Goal: Check status: Check status

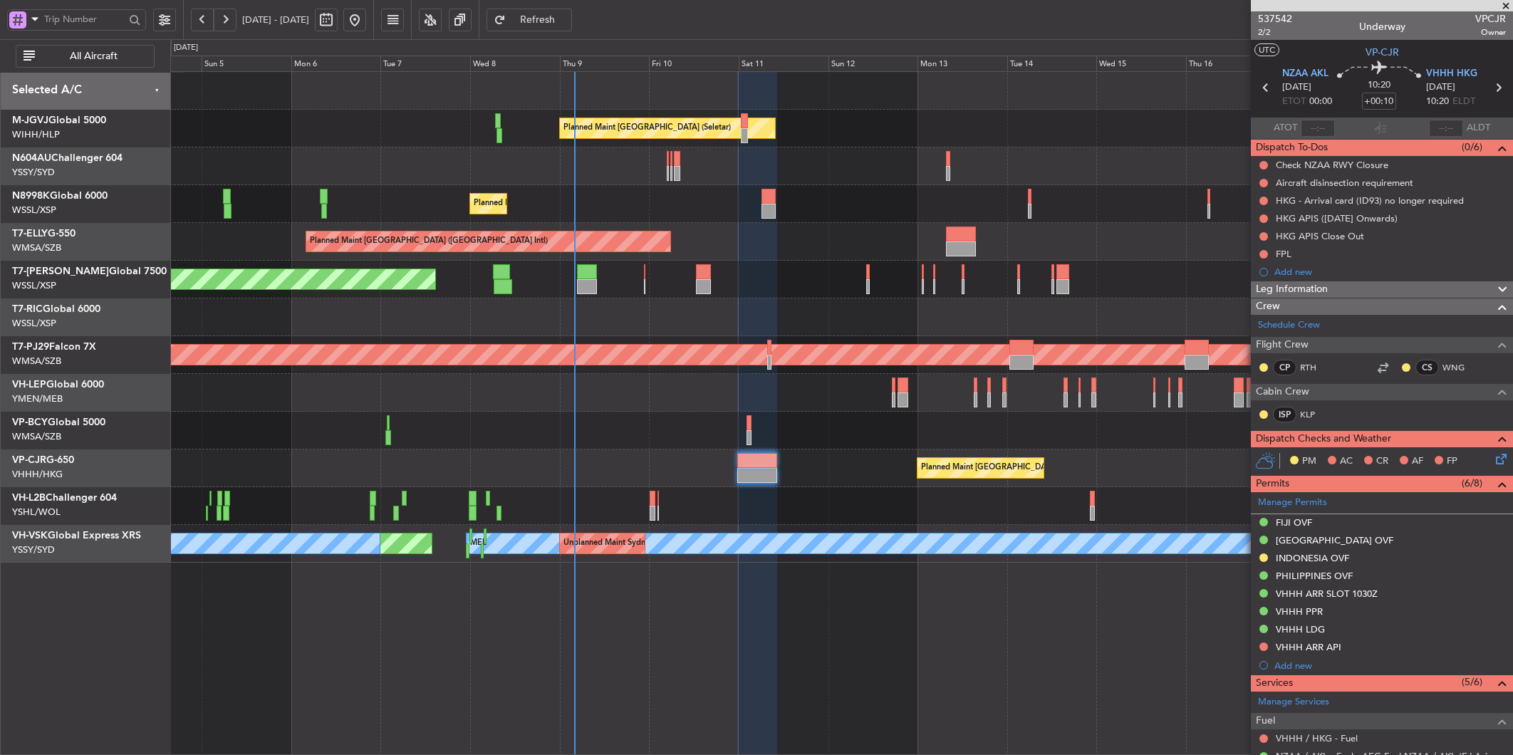
click at [559, 400] on div at bounding box center [841, 393] width 1342 height 38
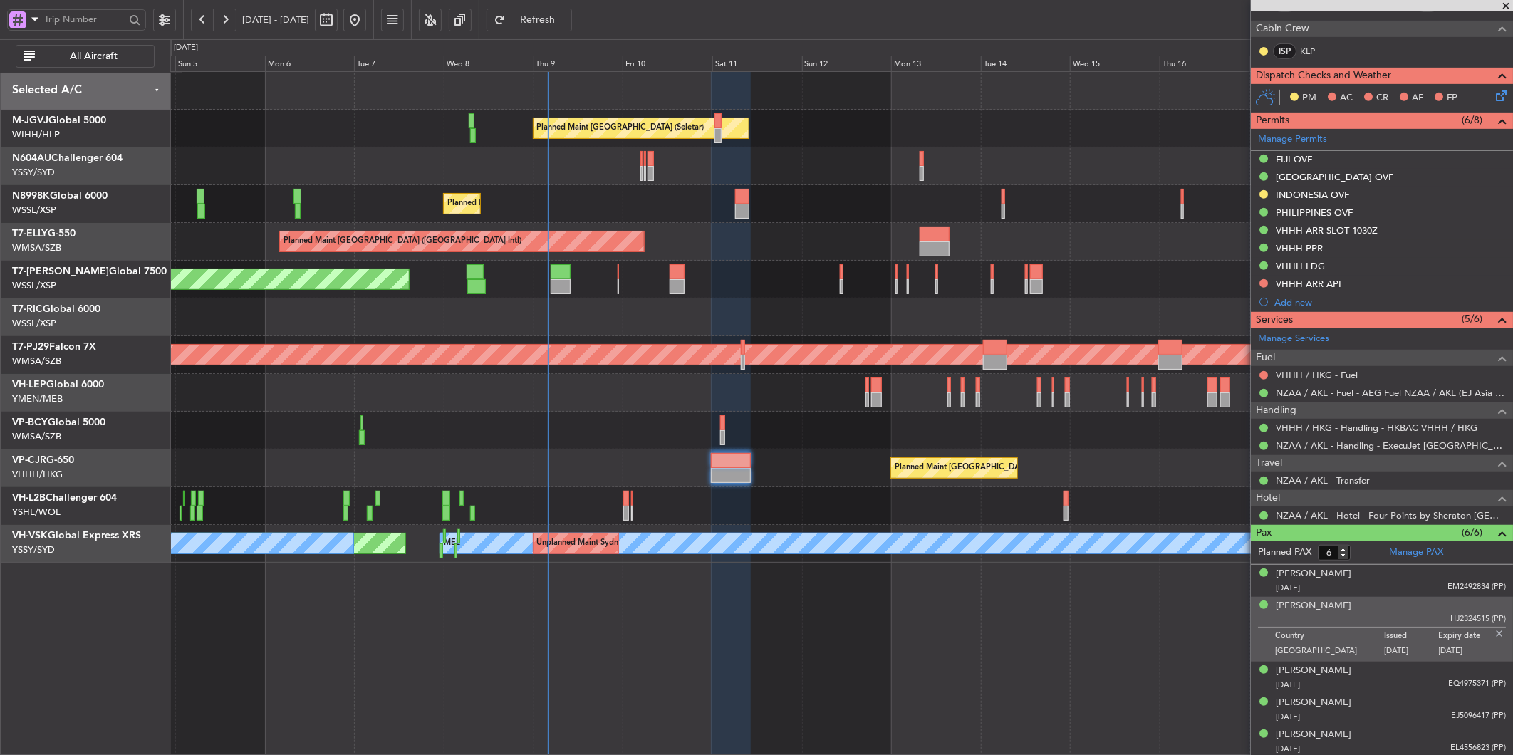
click at [630, 369] on div "Planned Maint [GEOGRAPHIC_DATA] (Sultan [PERSON_NAME] [PERSON_NAME] - Subang)" at bounding box center [841, 355] width 1342 height 38
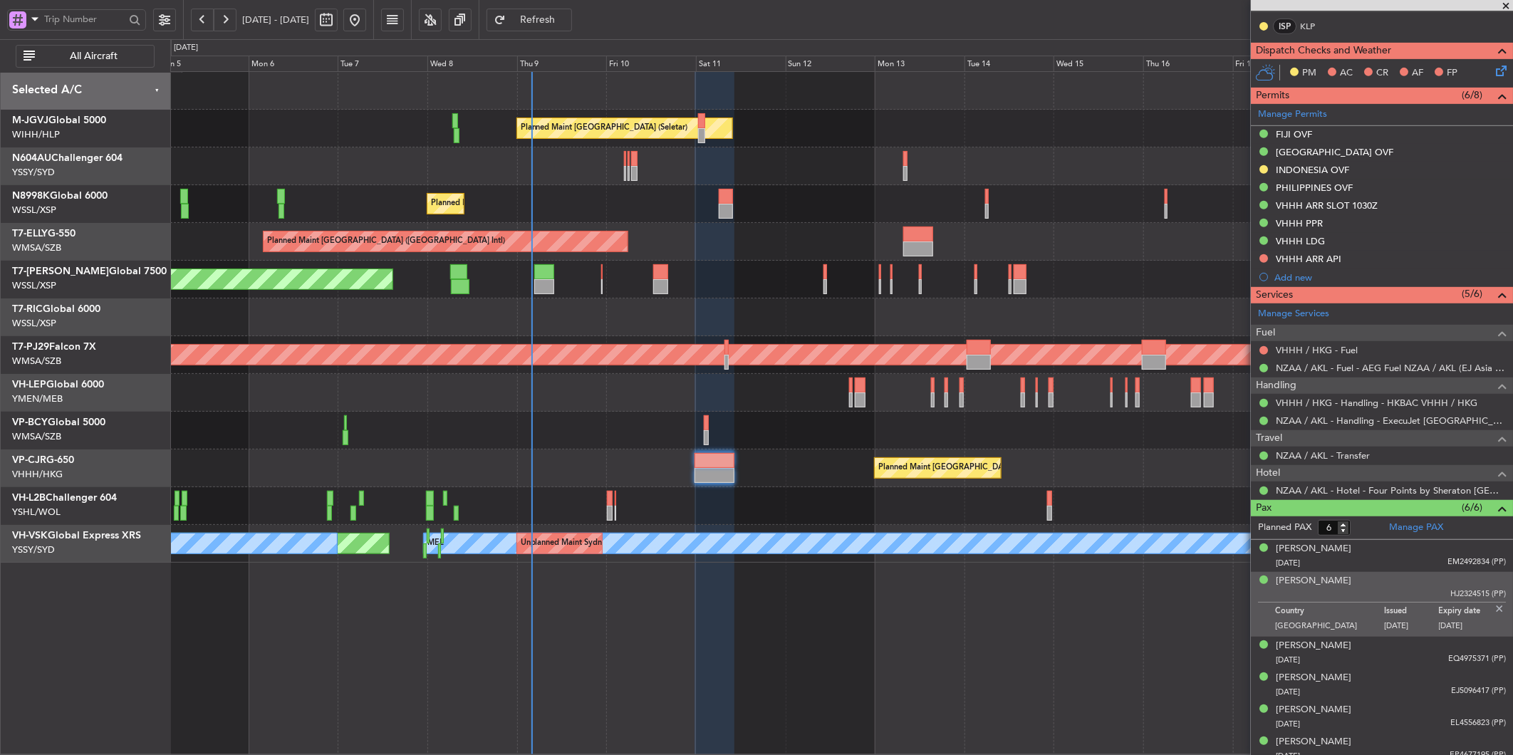
scroll to position [399, 0]
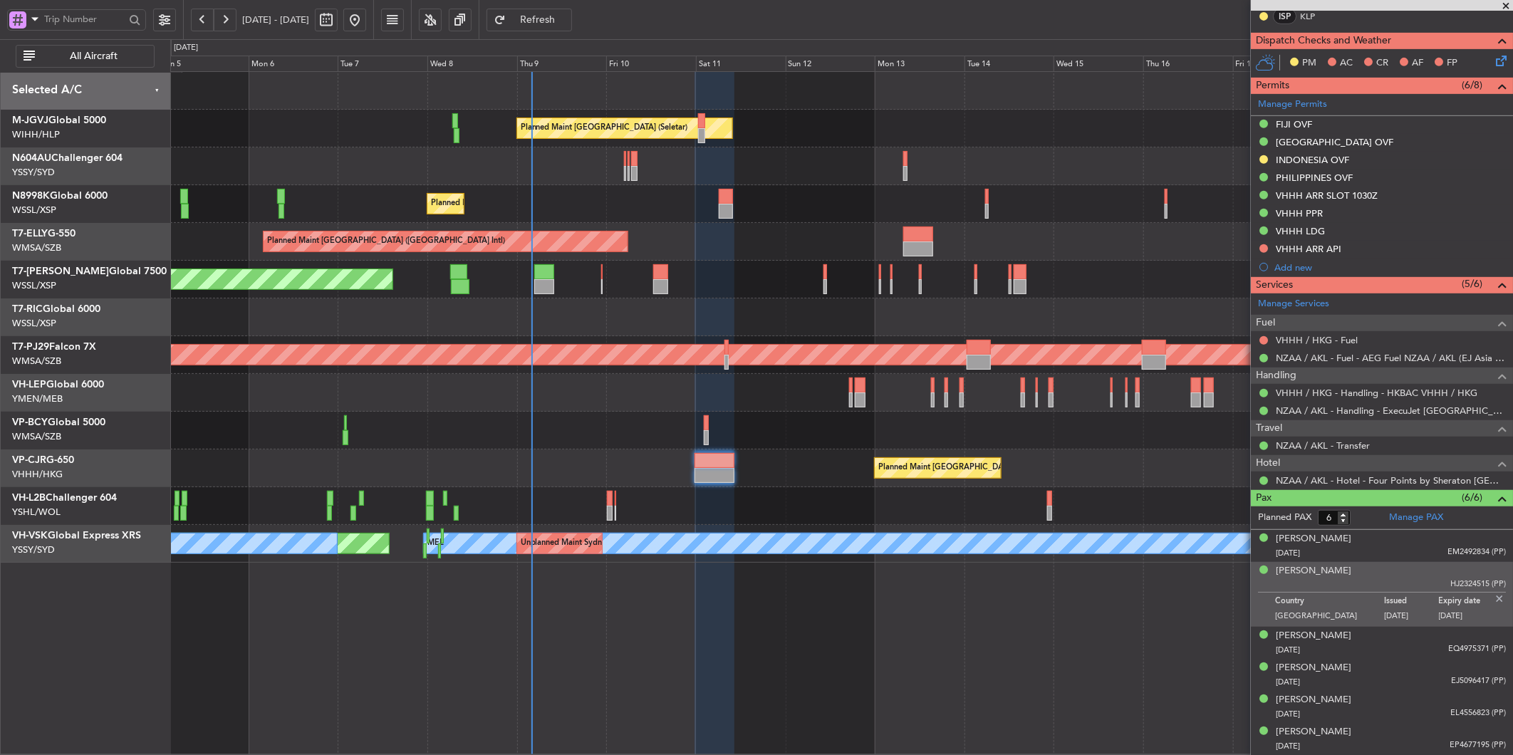
click at [688, 465] on div "Planned Maint [GEOGRAPHIC_DATA] ([GEOGRAPHIC_DATA] Intl) Planned Maint [GEOGRAP…" at bounding box center [841, 469] width 1342 height 38
click at [707, 463] on div at bounding box center [715, 460] width 40 height 15
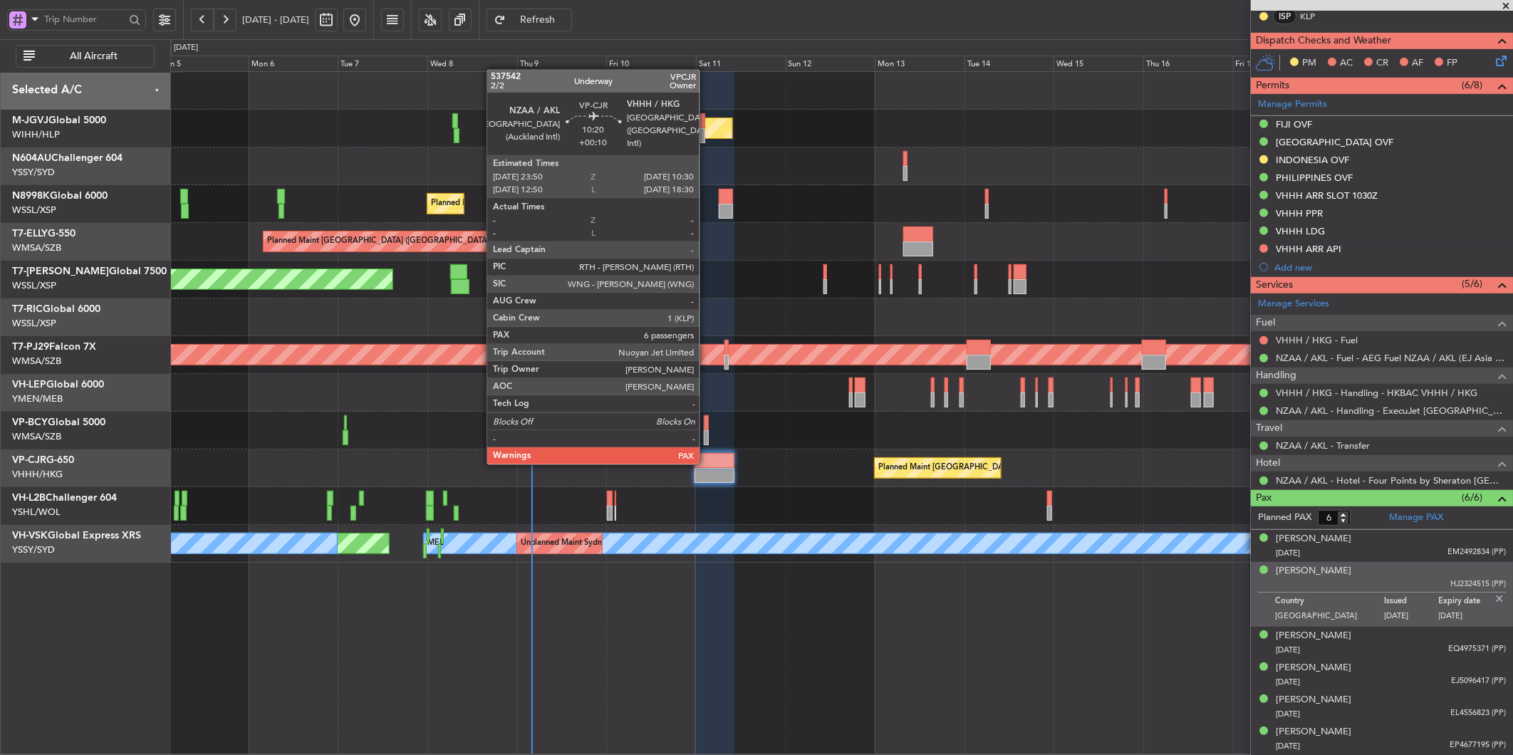
click at [707, 463] on div at bounding box center [715, 460] width 40 height 15
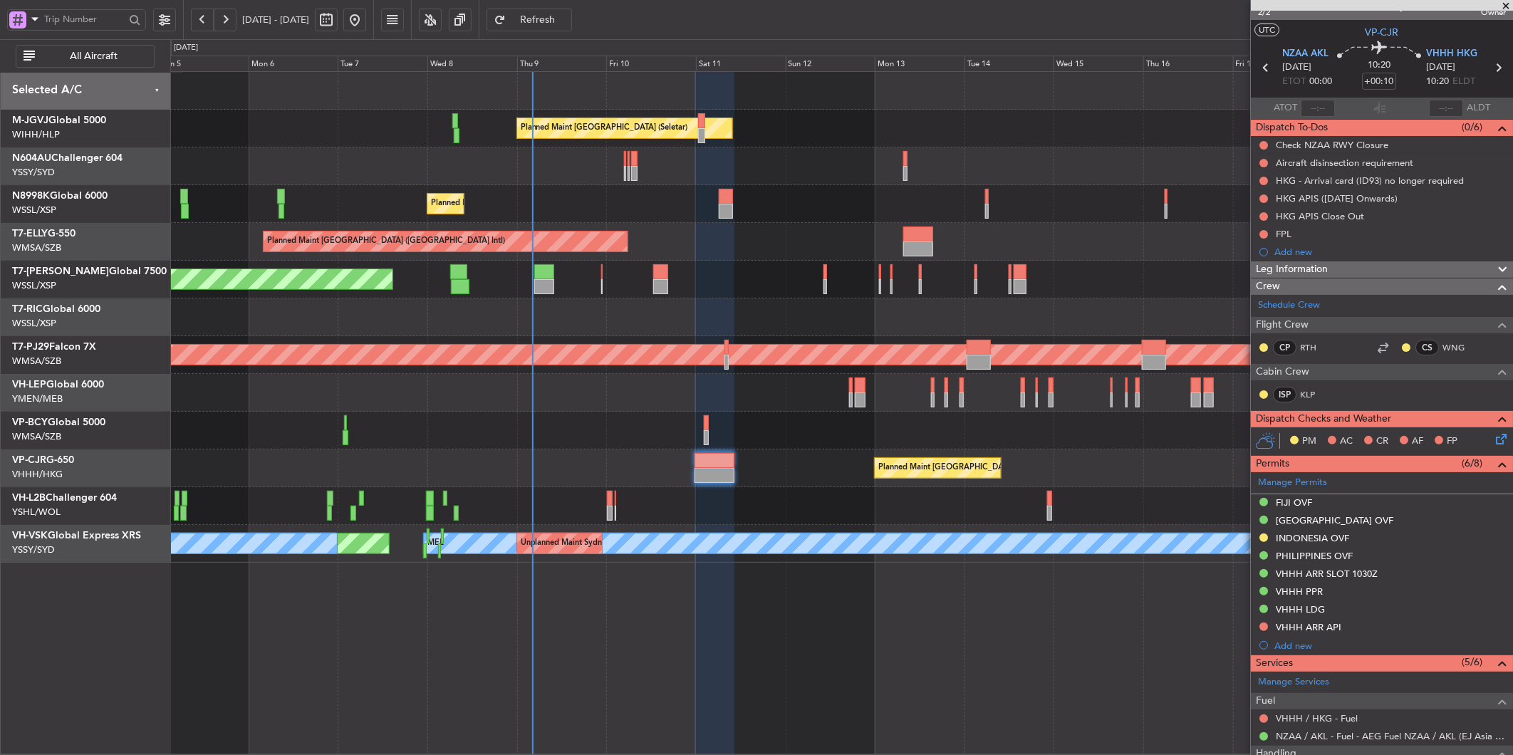
scroll to position [0, 0]
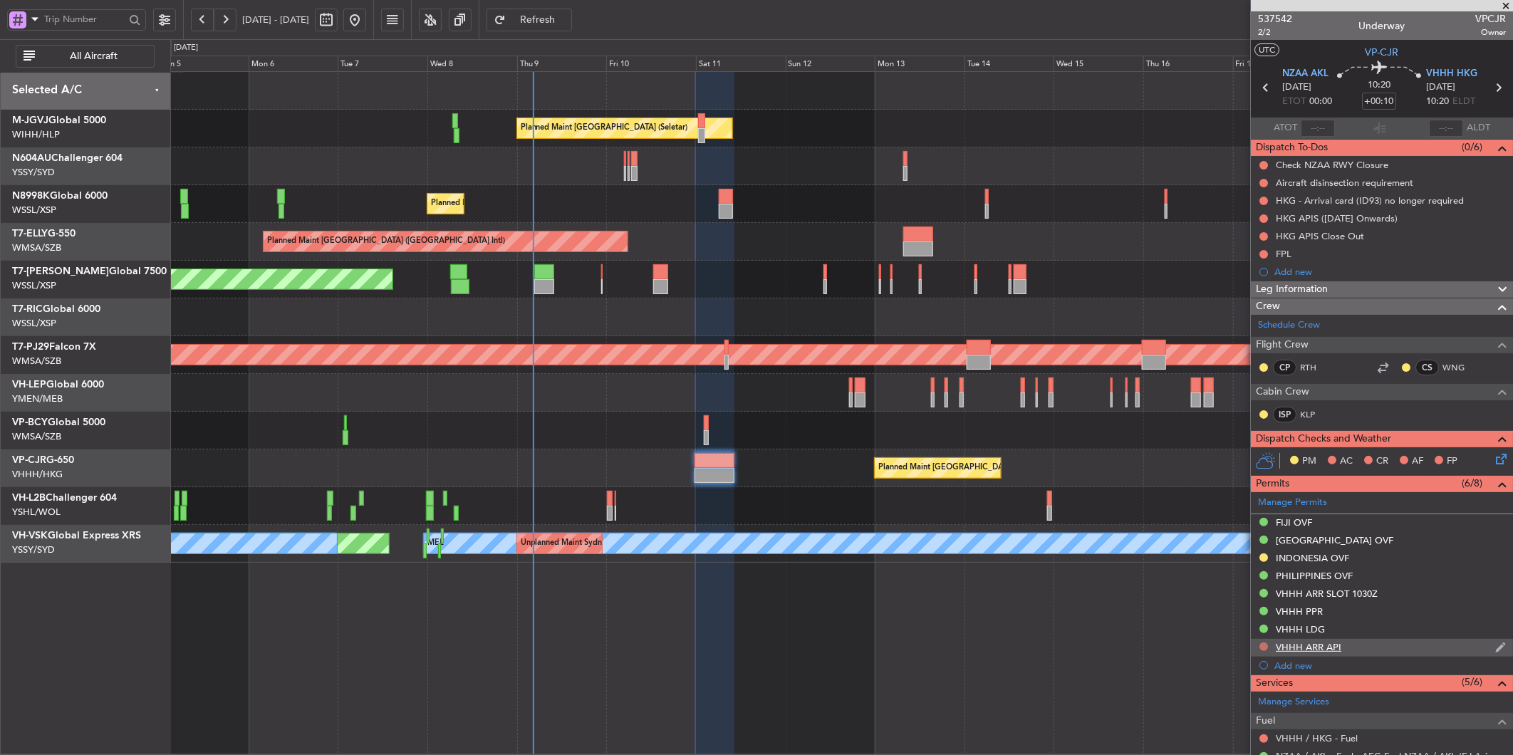
click at [1266, 646] on button at bounding box center [1264, 647] width 9 height 9
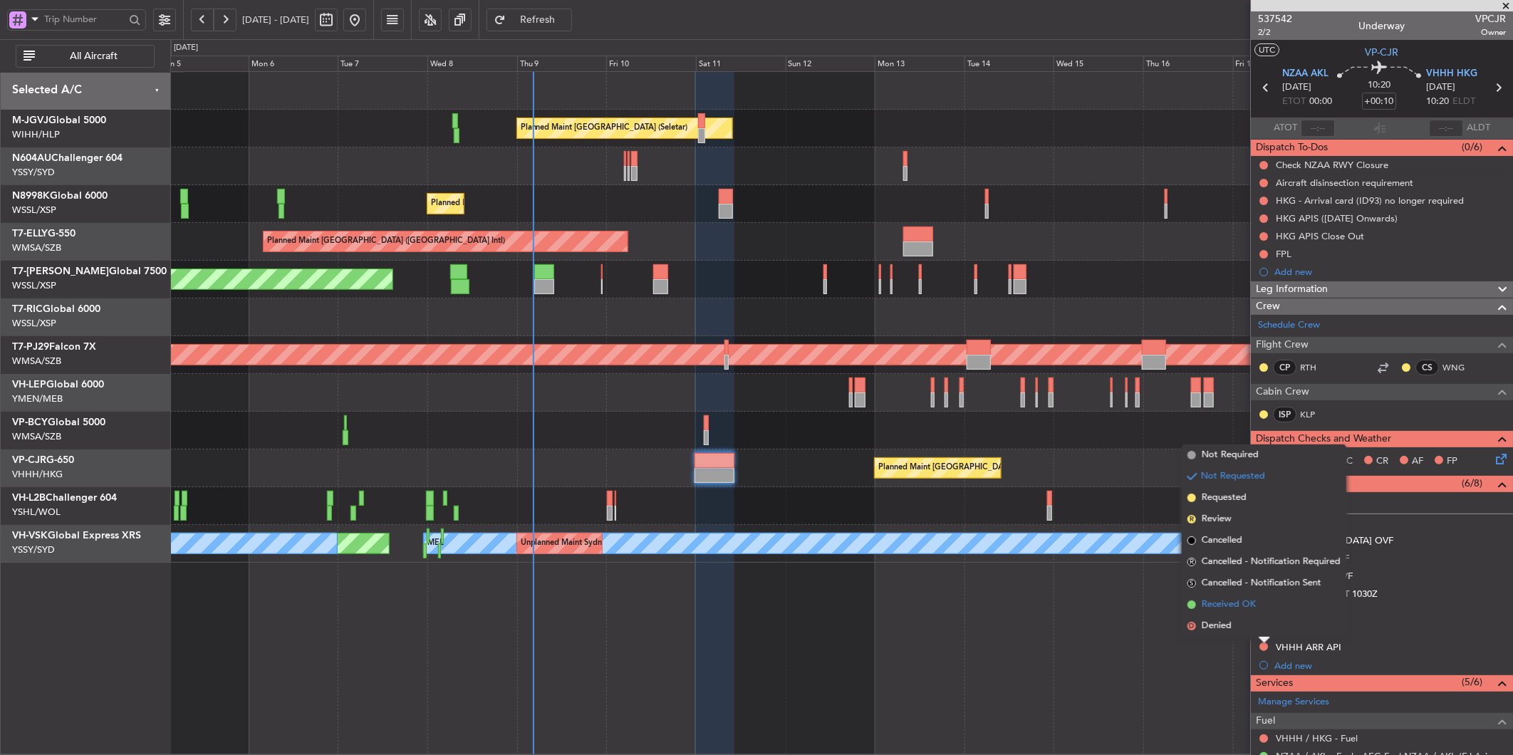
click at [1221, 603] on span "Received OK" at bounding box center [1229, 605] width 54 height 14
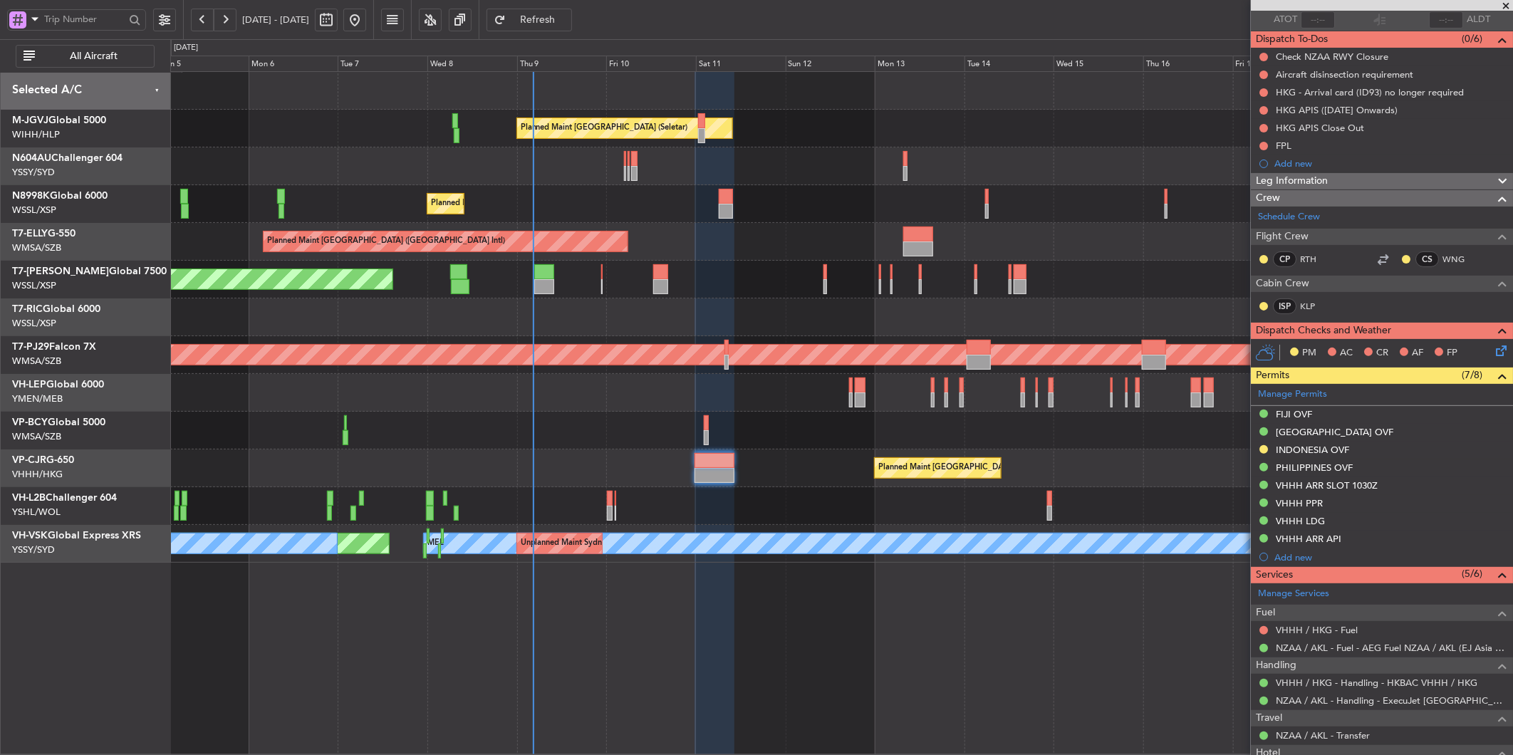
scroll to position [83, 0]
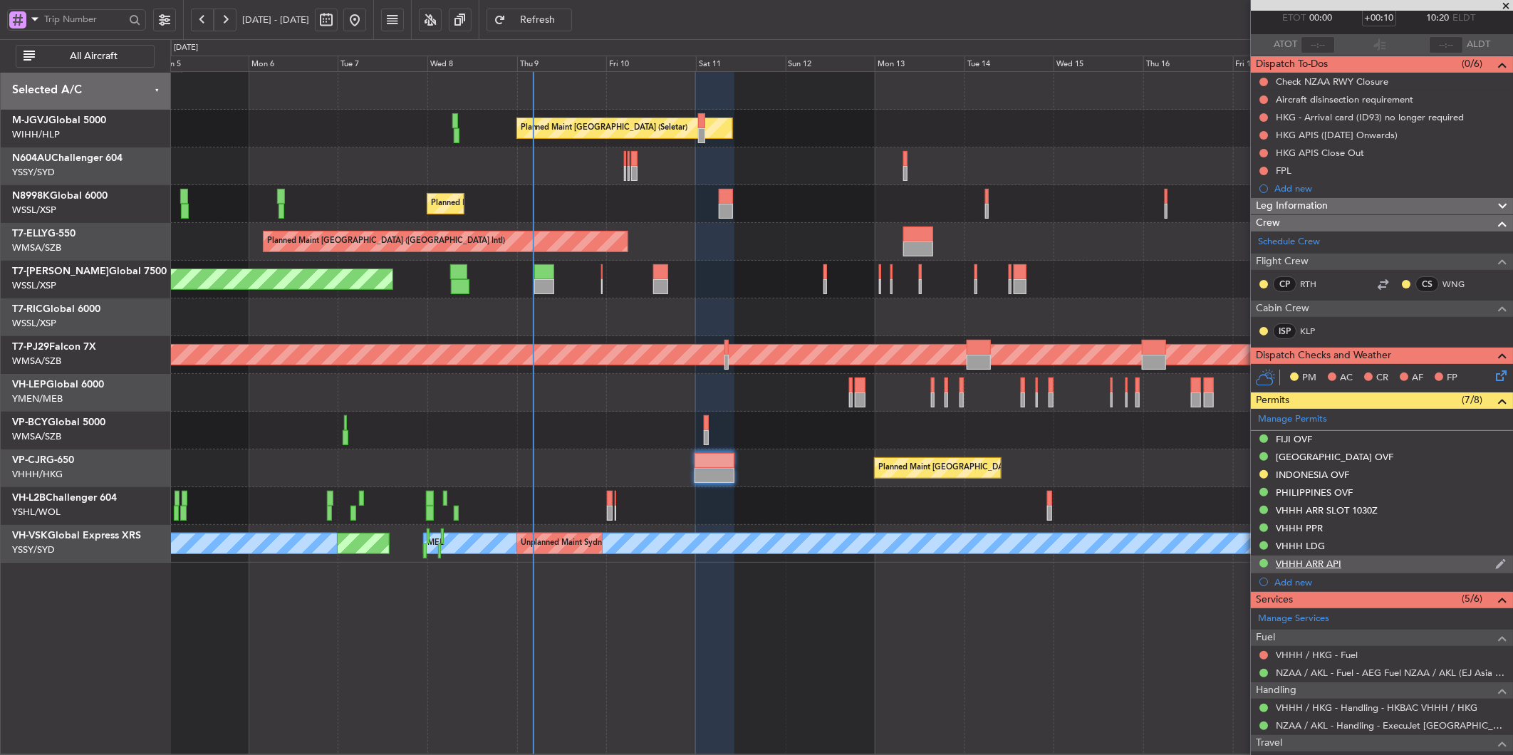
click at [1318, 566] on div "VHHH ARR API" at bounding box center [1309, 564] width 66 height 12
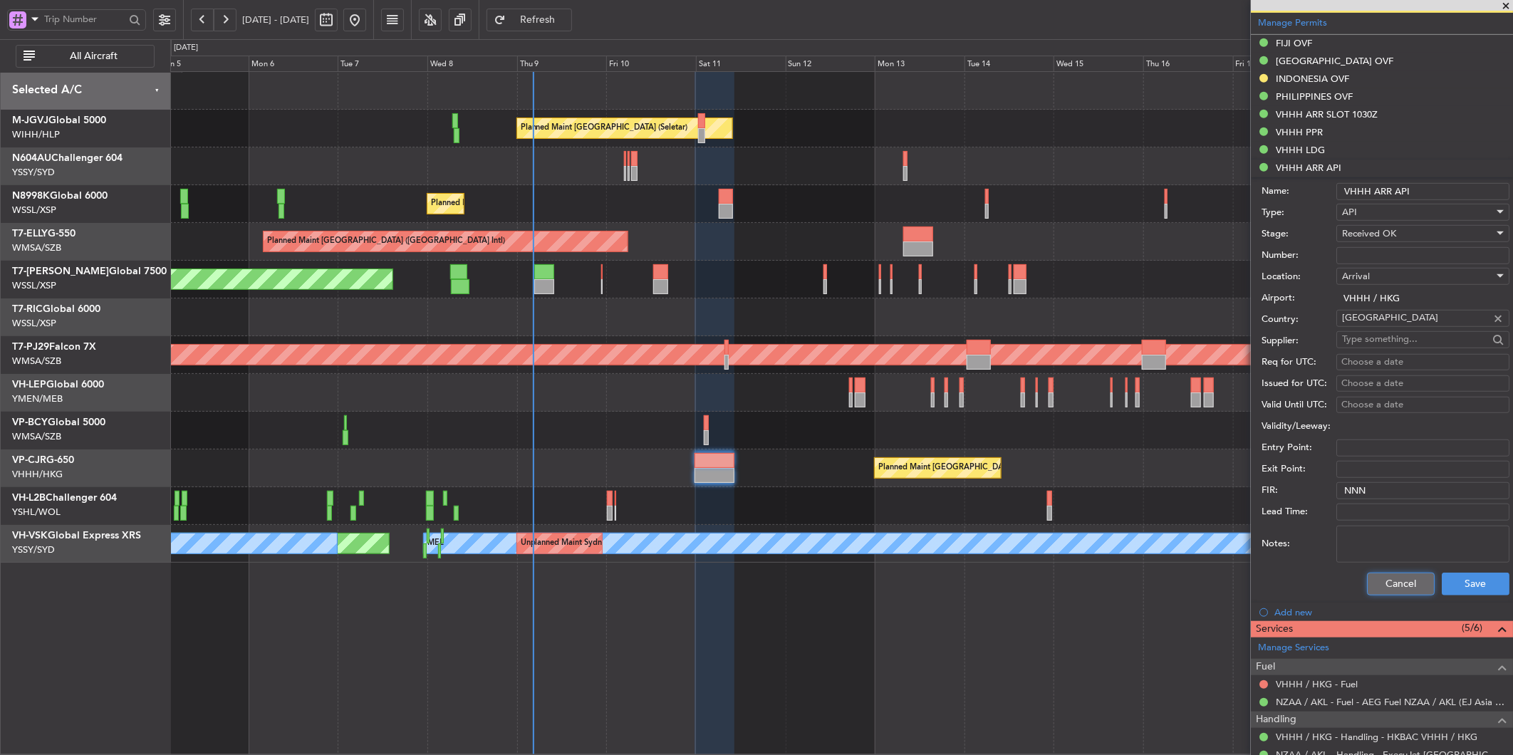
click at [1384, 586] on button "Cancel" at bounding box center [1401, 584] width 68 height 23
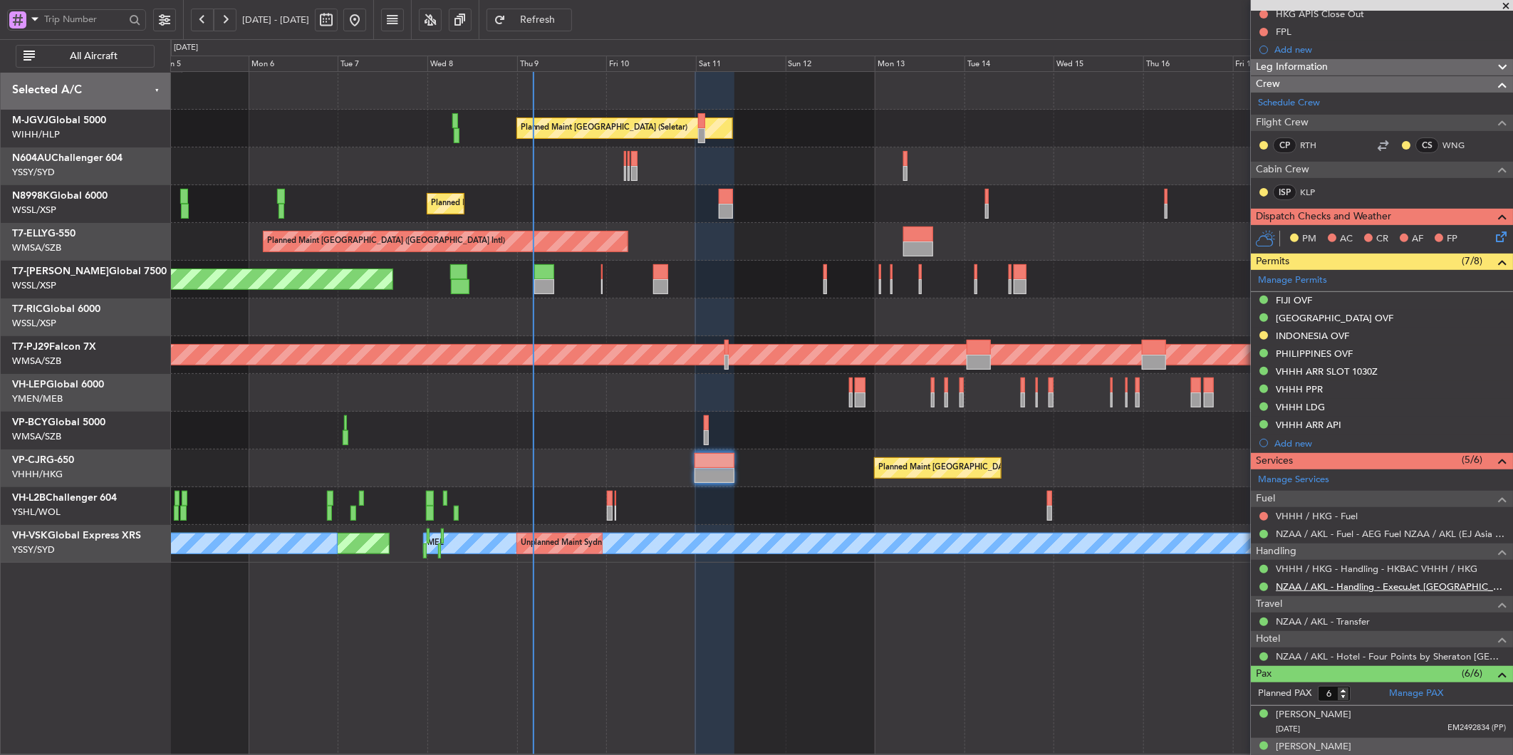
scroll to position [4, 0]
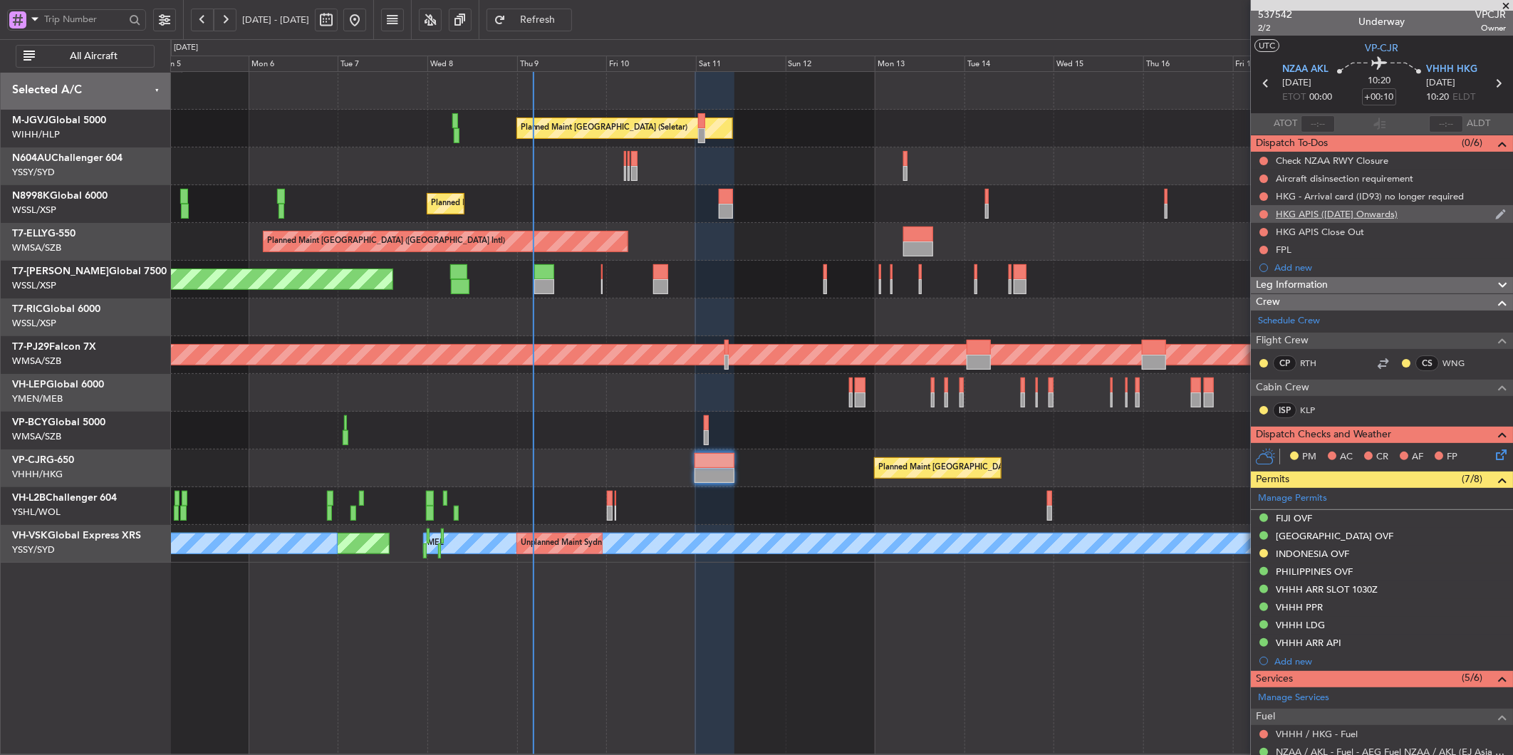
click at [1322, 217] on div "HKG APIS ([DATE] Onwards)" at bounding box center [1337, 214] width 122 height 12
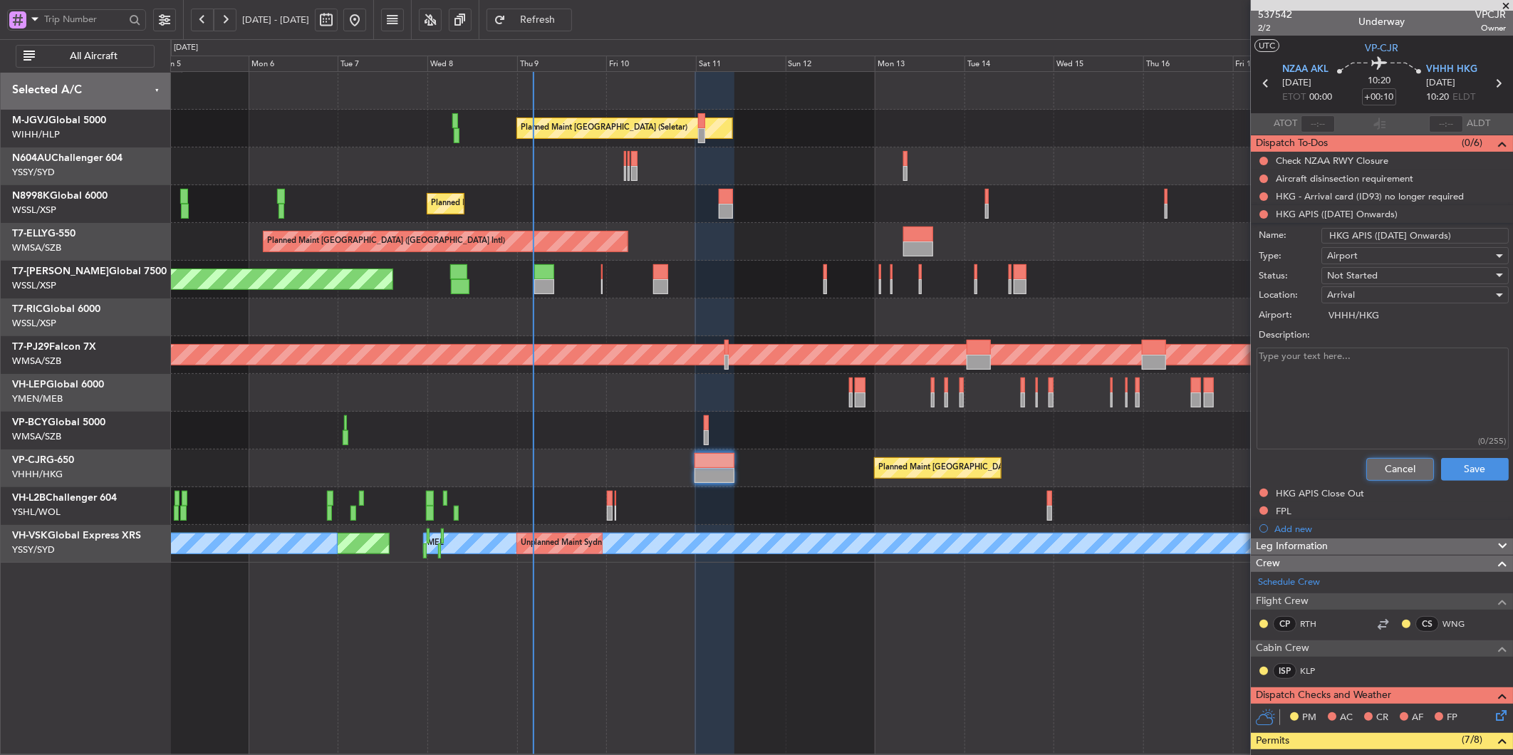
click at [1368, 466] on button "Cancel" at bounding box center [1401, 469] width 68 height 23
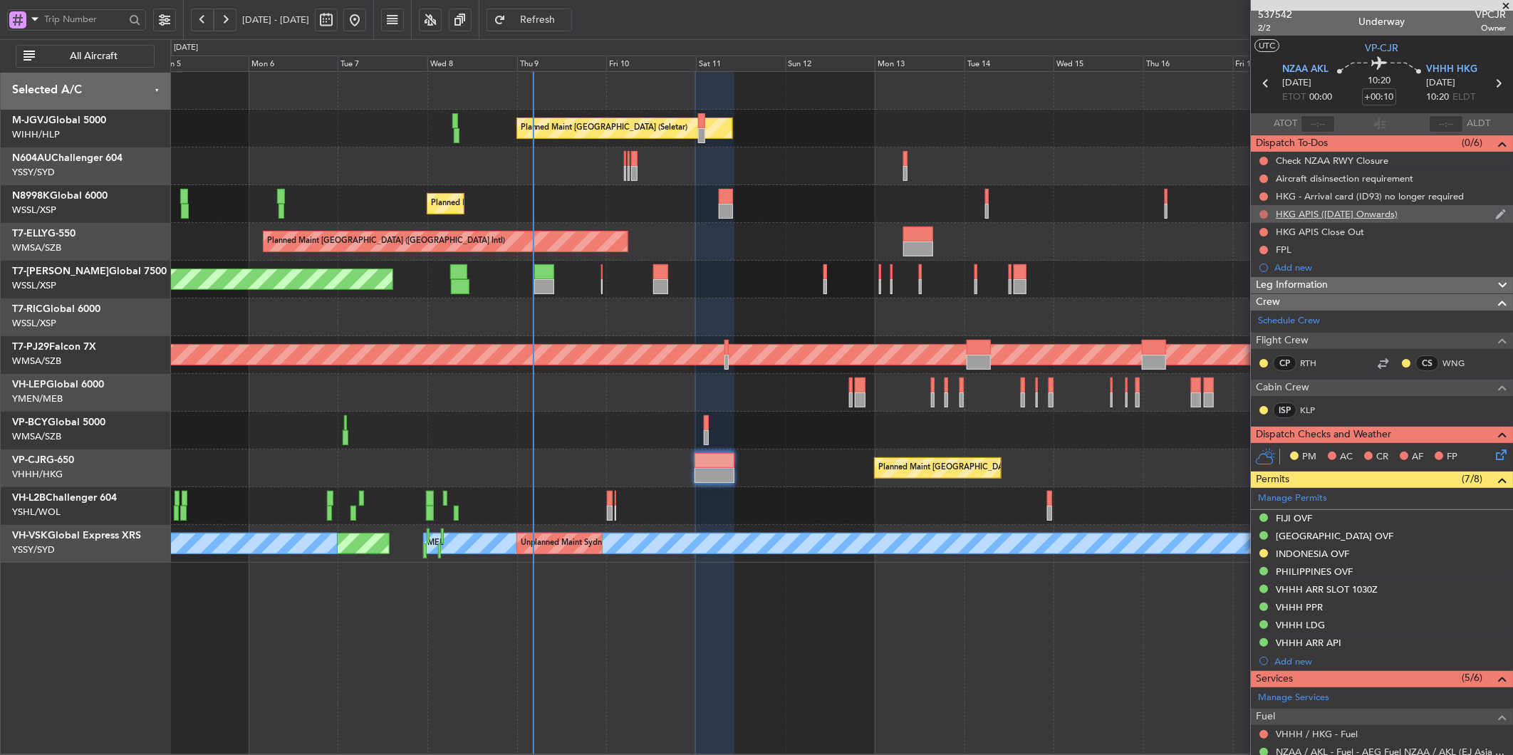
click at [1263, 210] on button at bounding box center [1264, 214] width 9 height 9
click at [1276, 272] on span "Completed" at bounding box center [1270, 277] width 47 height 14
click at [1264, 195] on button at bounding box center [1264, 196] width 9 height 9
click at [1267, 262] on span "Completed" at bounding box center [1270, 259] width 47 height 14
click at [1330, 172] on div "Aircraft disinsection requirement" at bounding box center [1345, 178] width 138 height 12
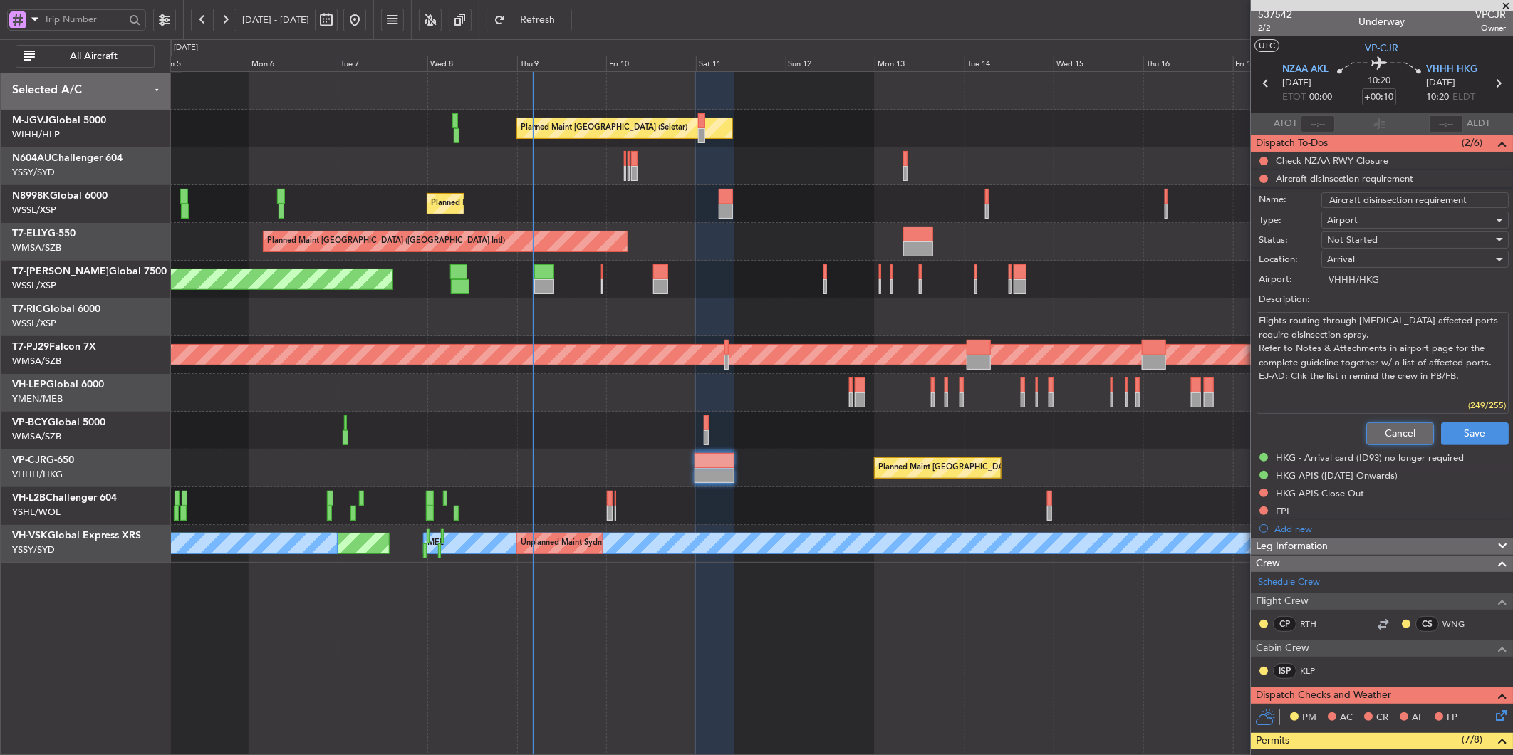
click at [1369, 425] on button "Cancel" at bounding box center [1401, 434] width 68 height 23
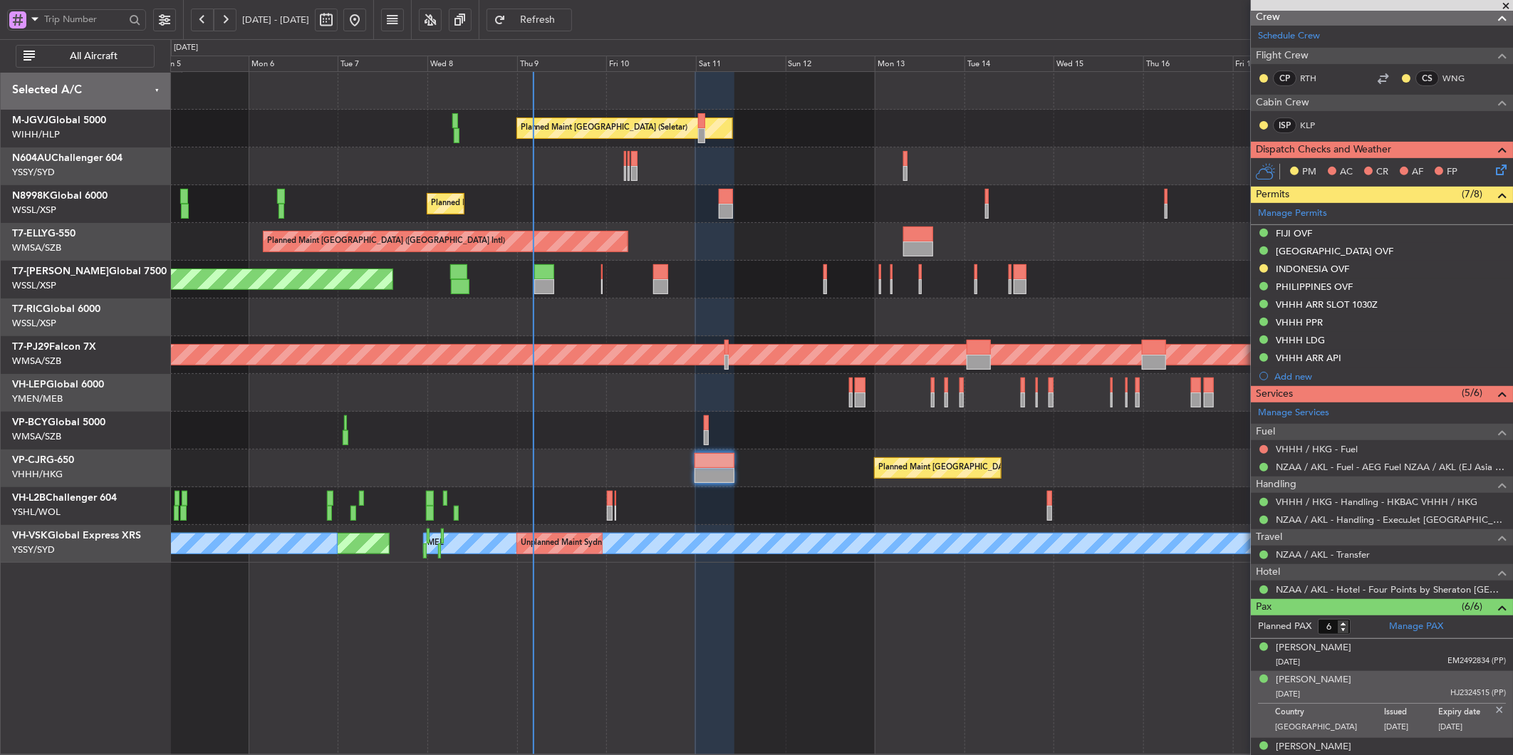
scroll to position [162, 0]
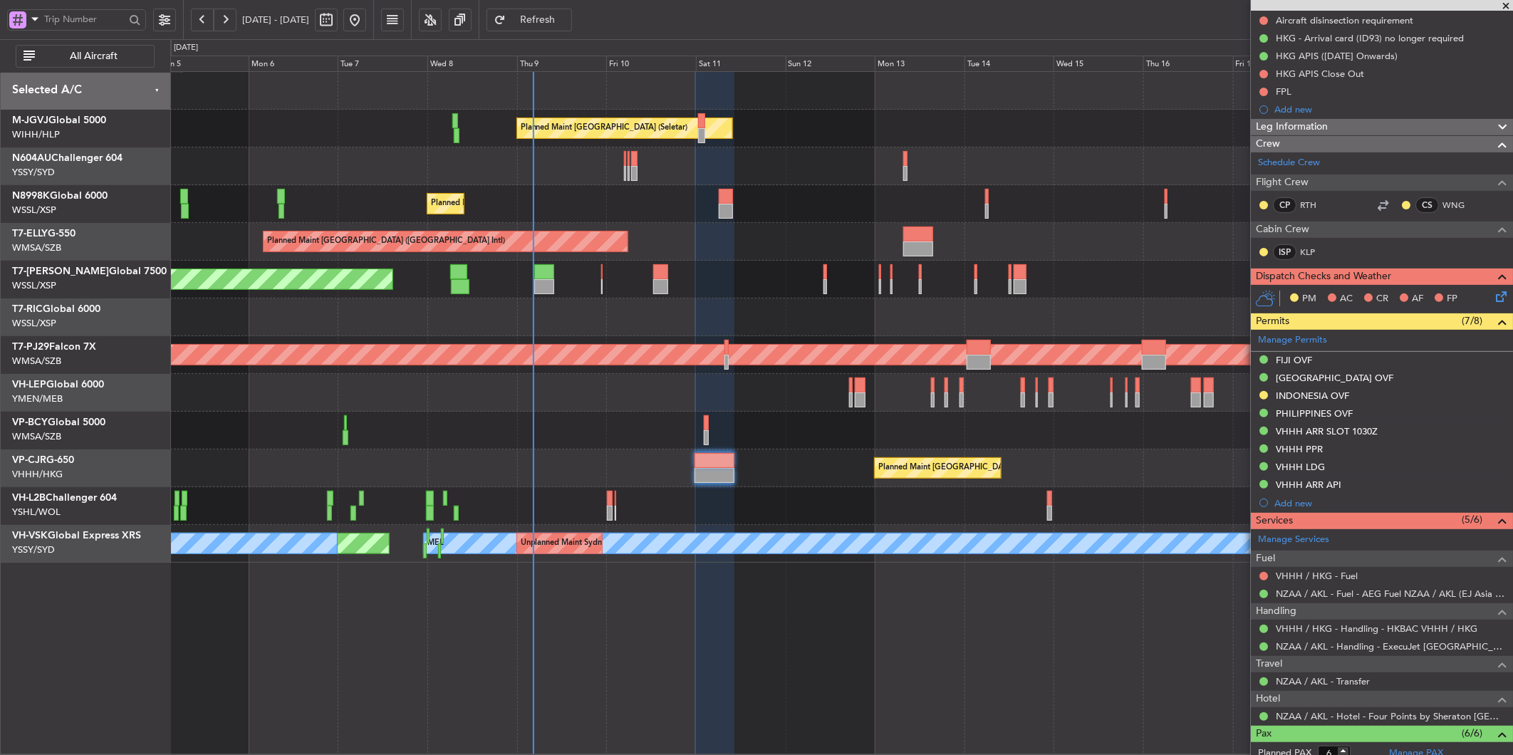
click at [608, 415] on div at bounding box center [841, 431] width 1342 height 38
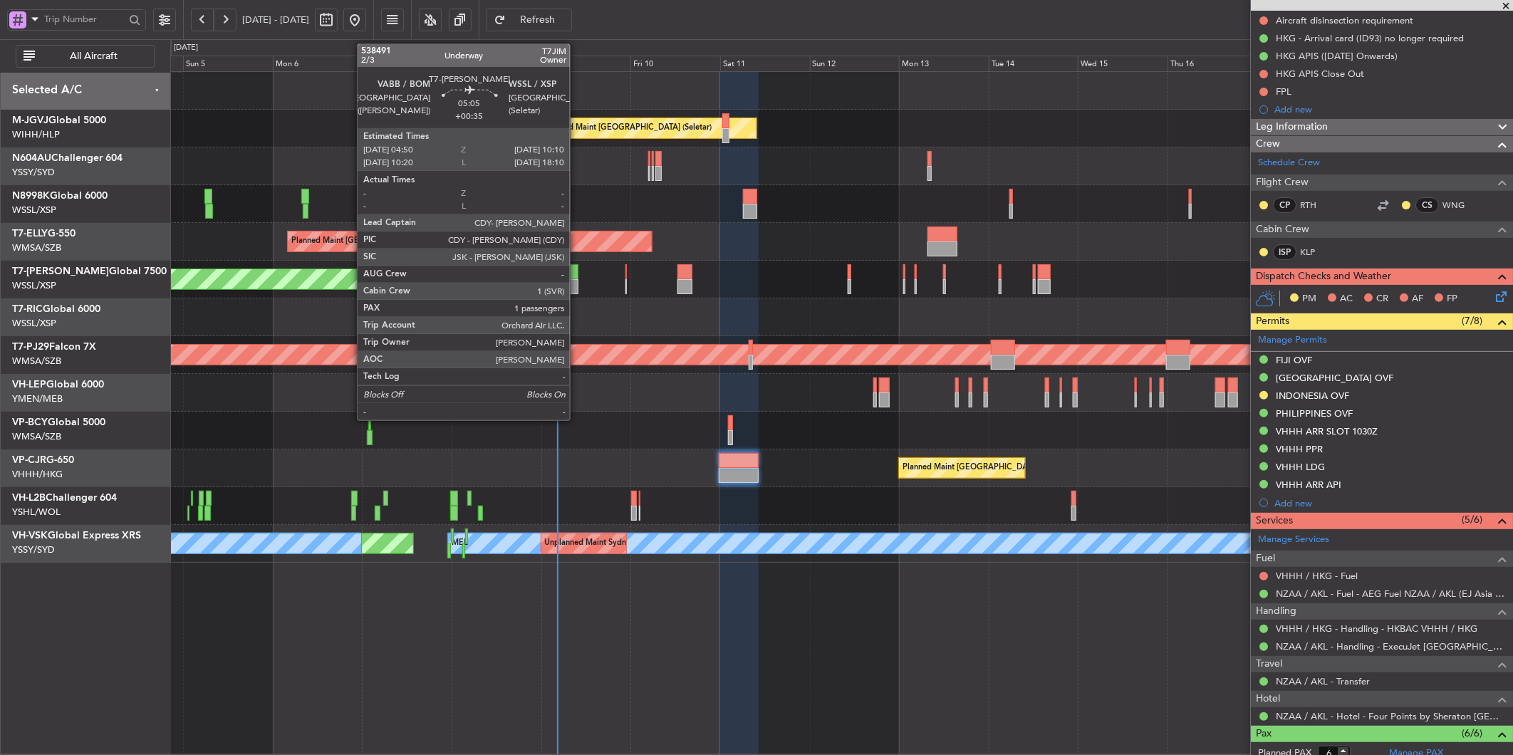
click at [577, 279] on div at bounding box center [569, 286] width 20 height 15
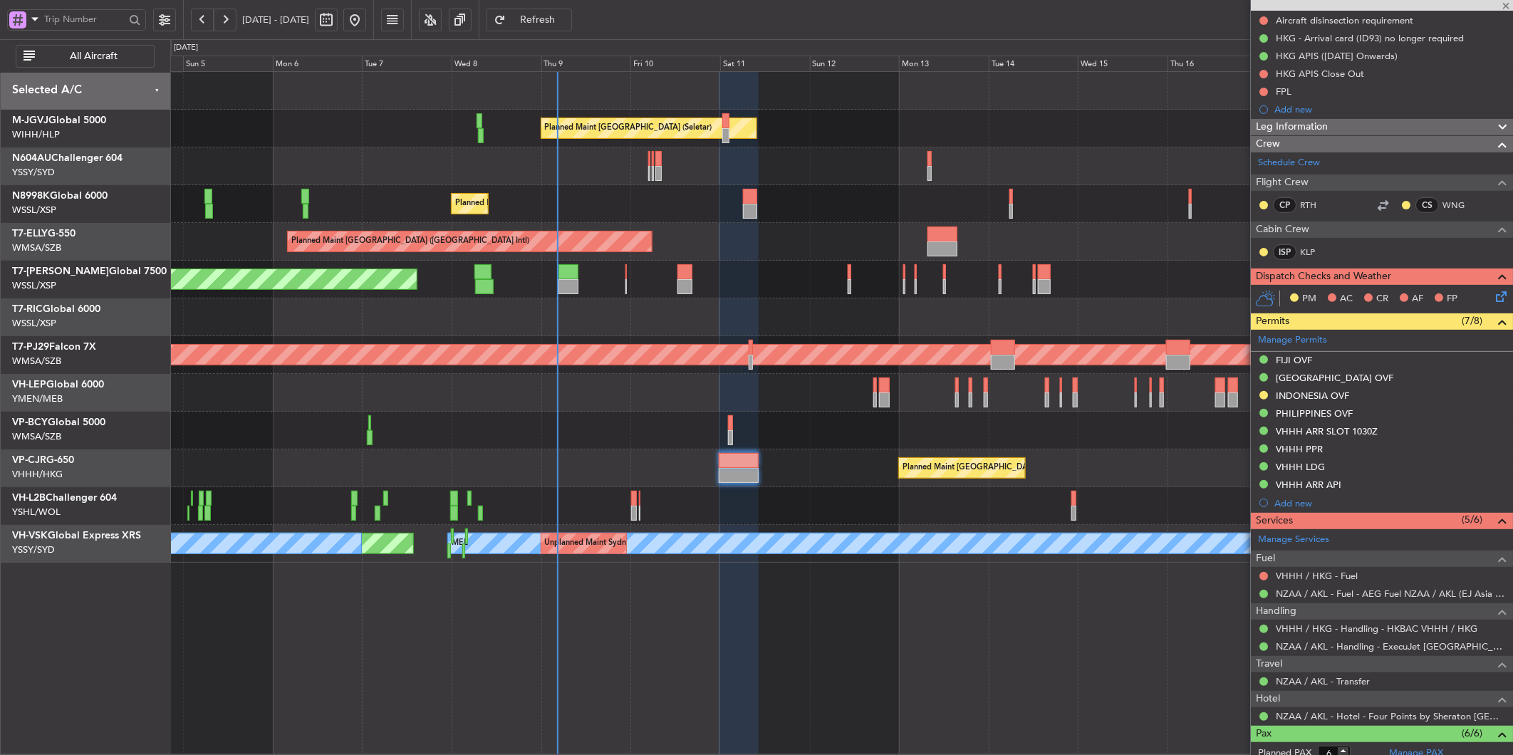
type input "+00:35"
type input "1"
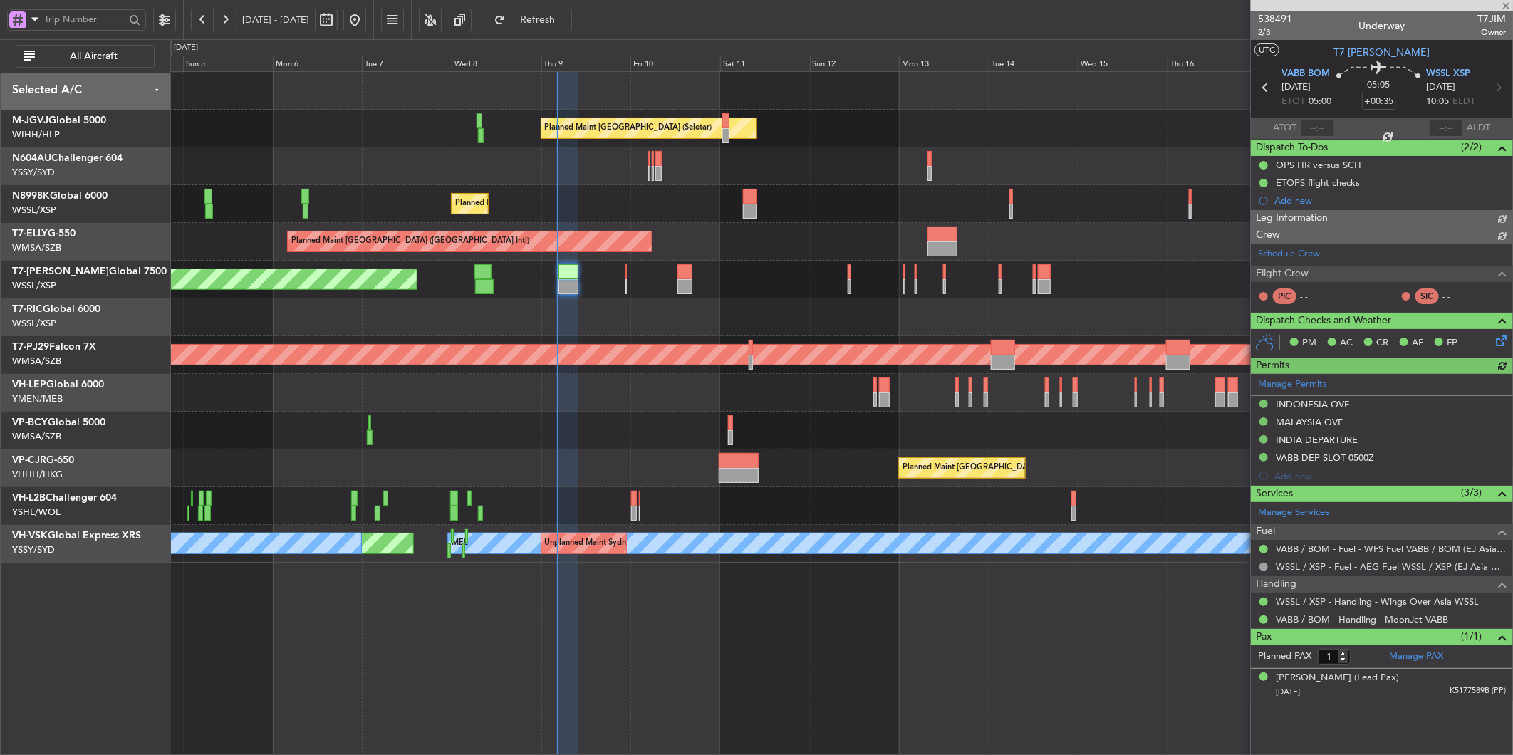
type input "[PERSON_NAME] (LEU)"
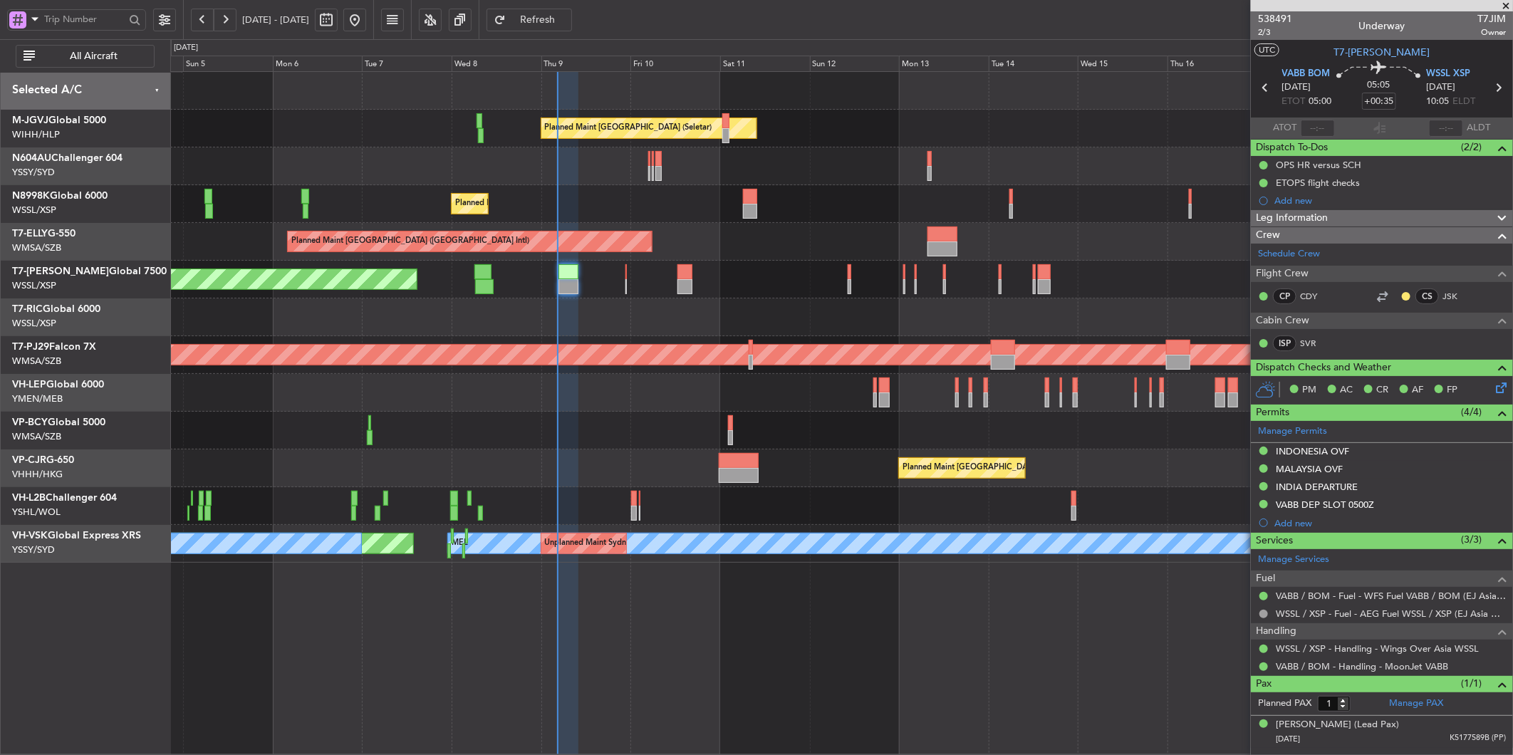
click at [582, 367] on div "Planned Maint [GEOGRAPHIC_DATA] (Seletar) Planned Maint [GEOGRAPHIC_DATA] (Sele…" at bounding box center [841, 317] width 1342 height 491
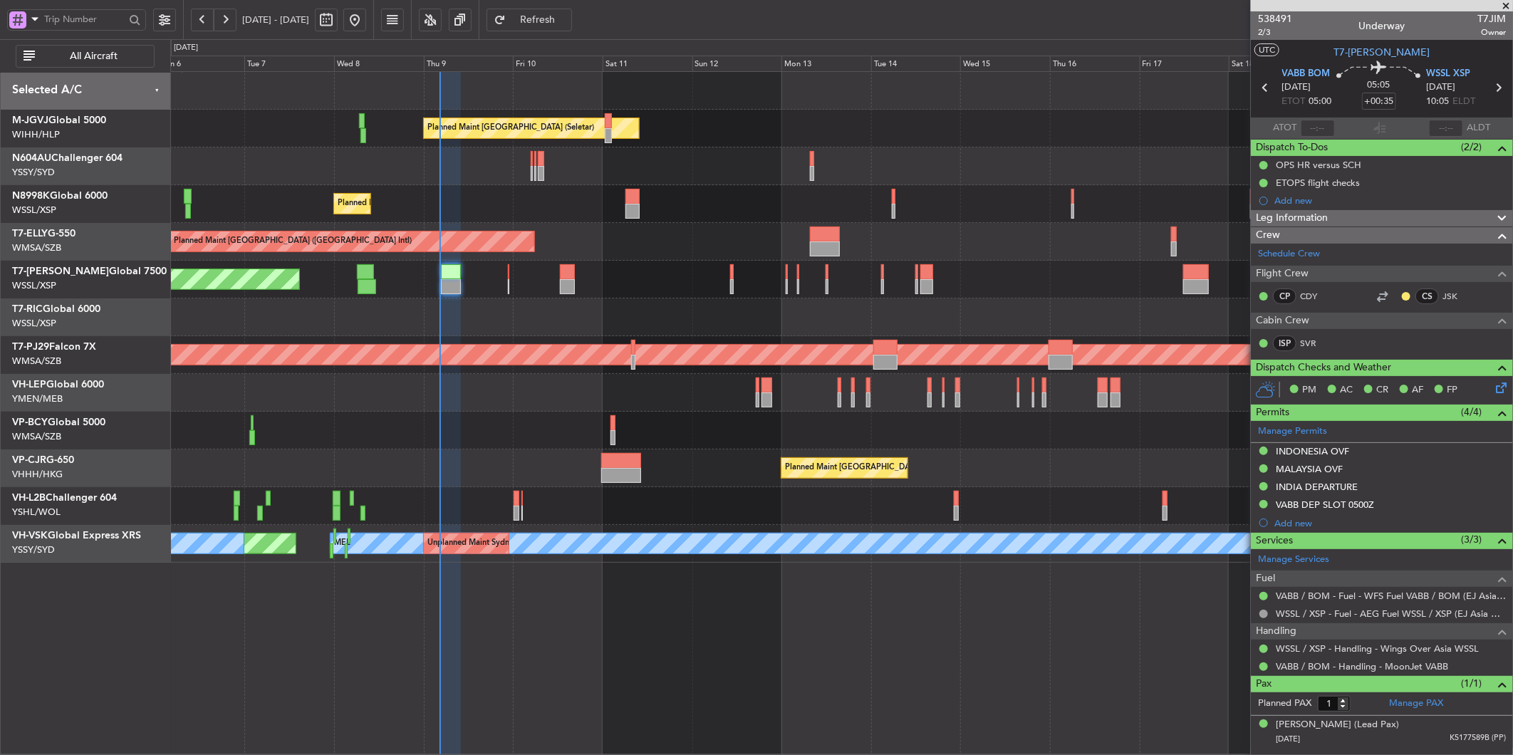
click at [716, 266] on div "Planned Maint [GEOGRAPHIC_DATA] (Seletar)" at bounding box center [841, 280] width 1342 height 38
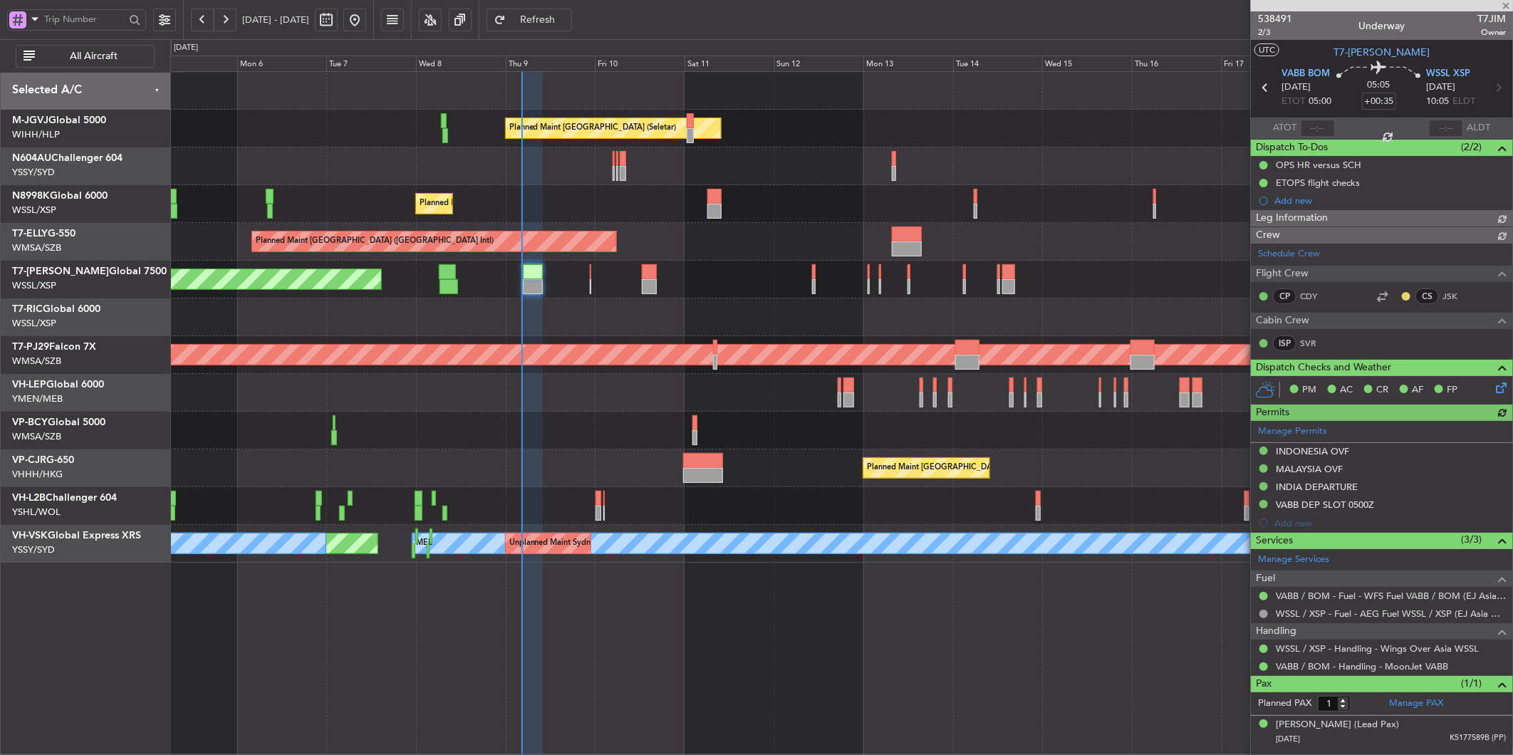
type input "[PERSON_NAME] (LEU)"
